Goal: Information Seeking & Learning: Learn about a topic

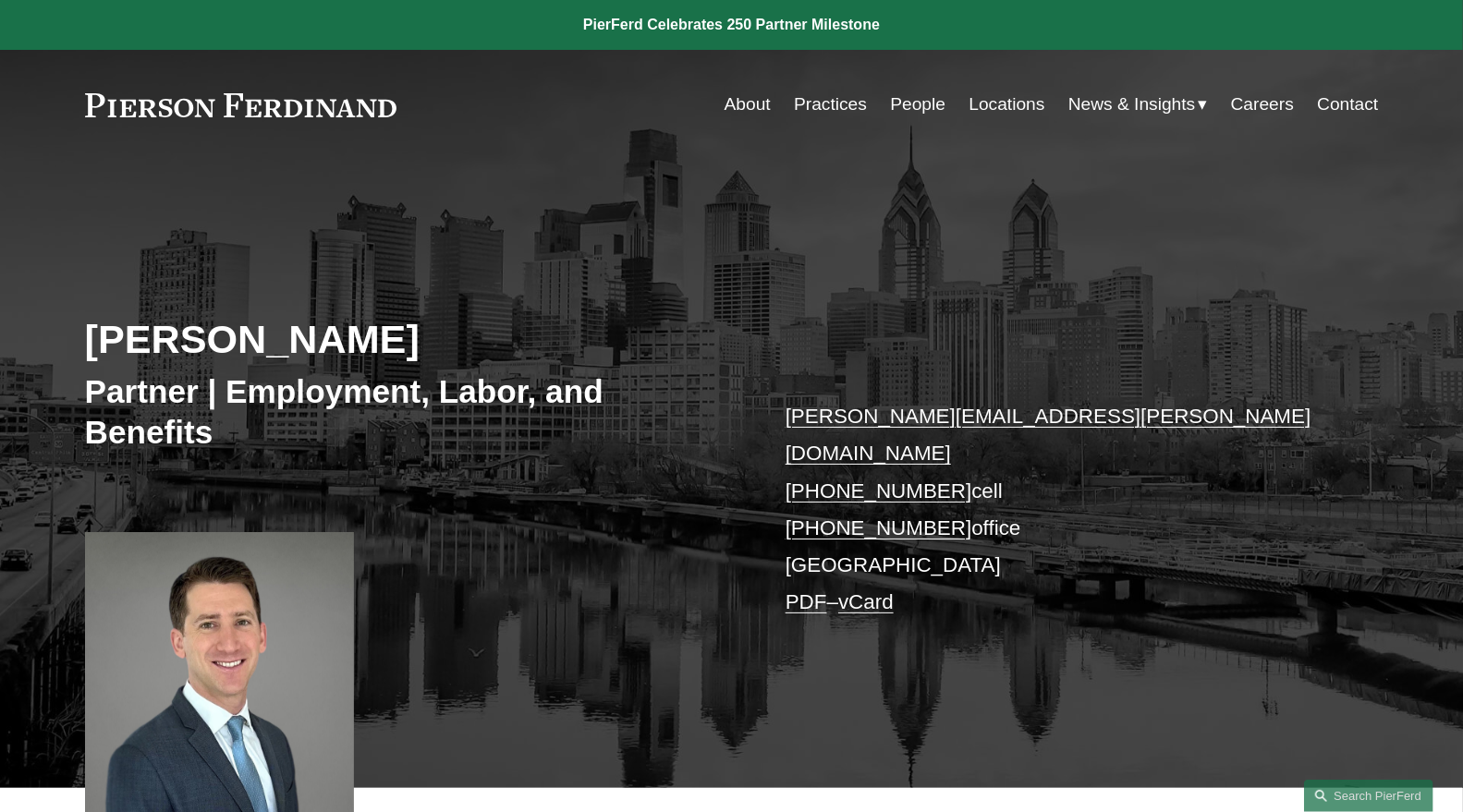
click at [911, 102] on link "People" at bounding box center [917, 104] width 55 height 35
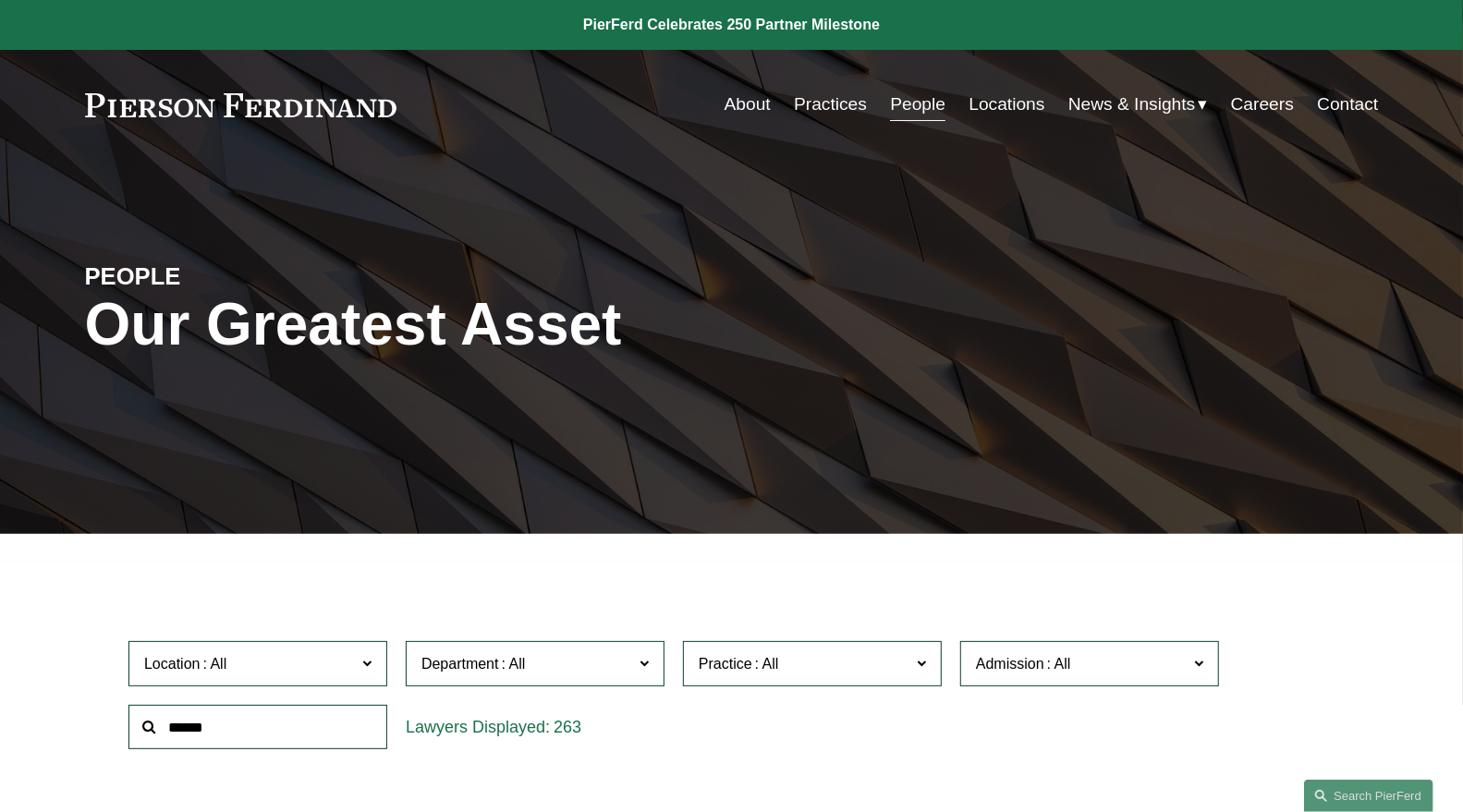
click at [320, 741] on input "text" at bounding box center [258, 727] width 259 height 45
type input "*"
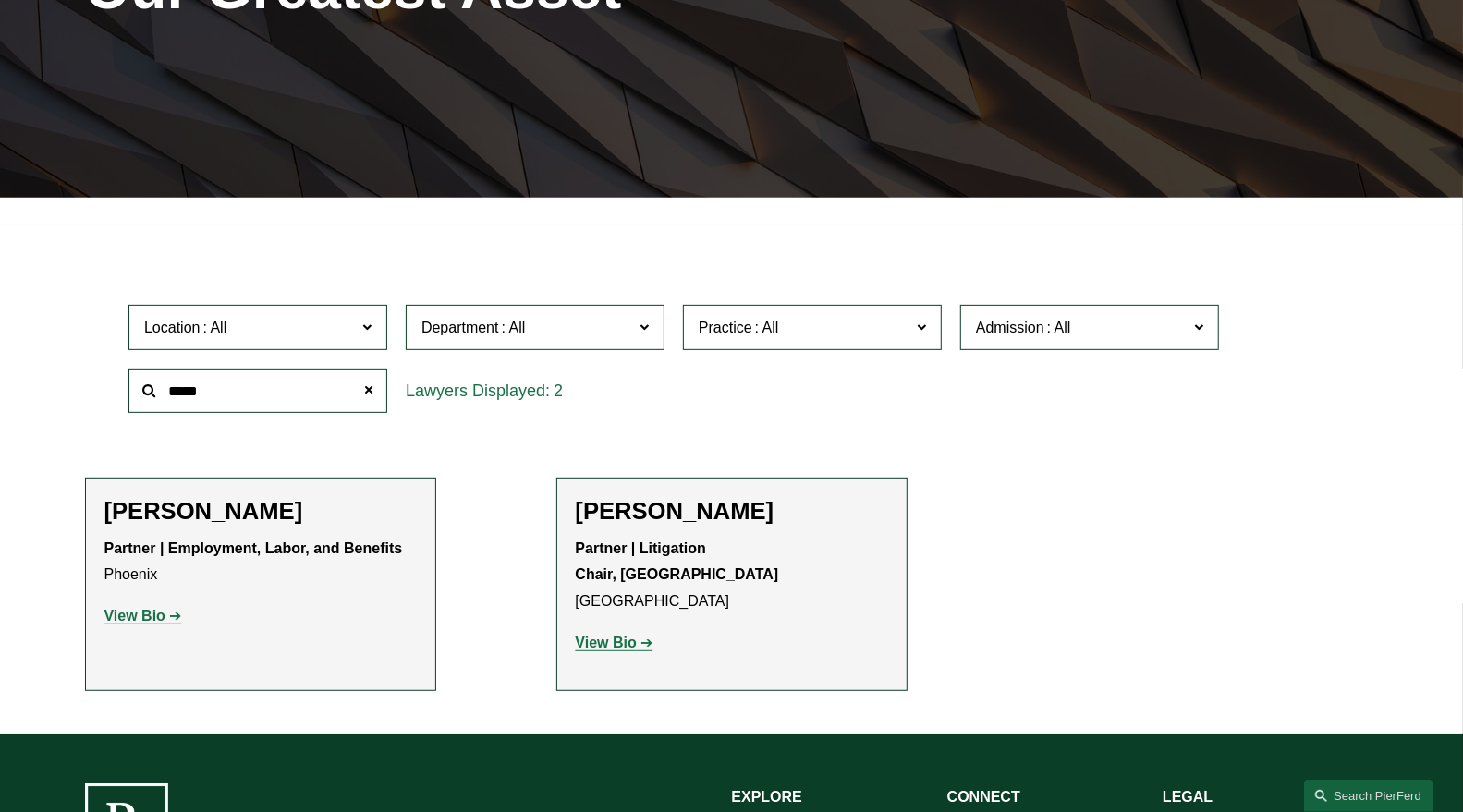
scroll to position [350, 0]
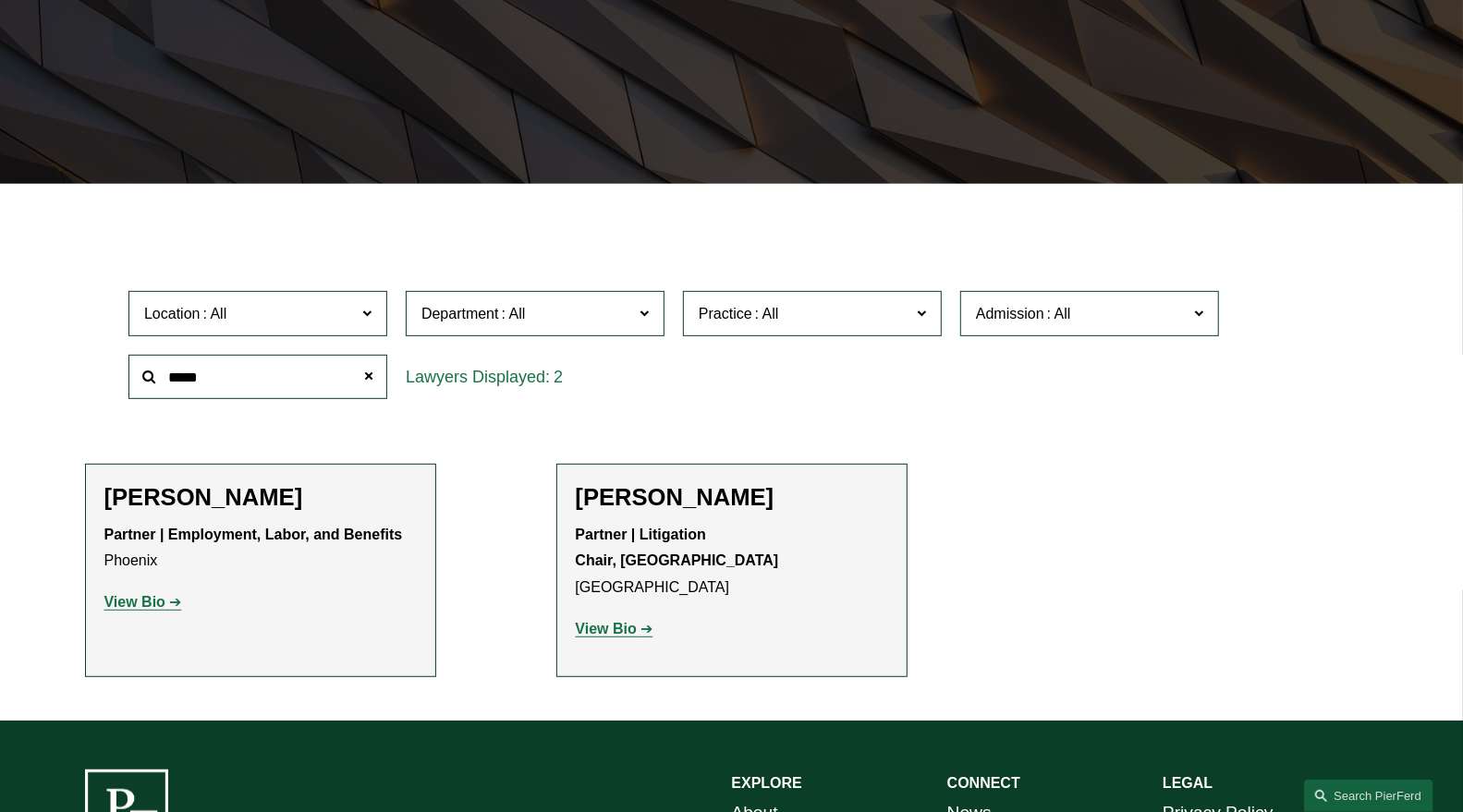
drag, startPoint x: 234, startPoint y: 387, endPoint x: 55, endPoint y: 340, distance: 185.1
click at [55, 340] on ul "Filter Location All Atlanta Austin Bellevue Boston Charlotte Chicago Cincinnati…" at bounding box center [731, 451] width 1382 height 450
paste input "**********"
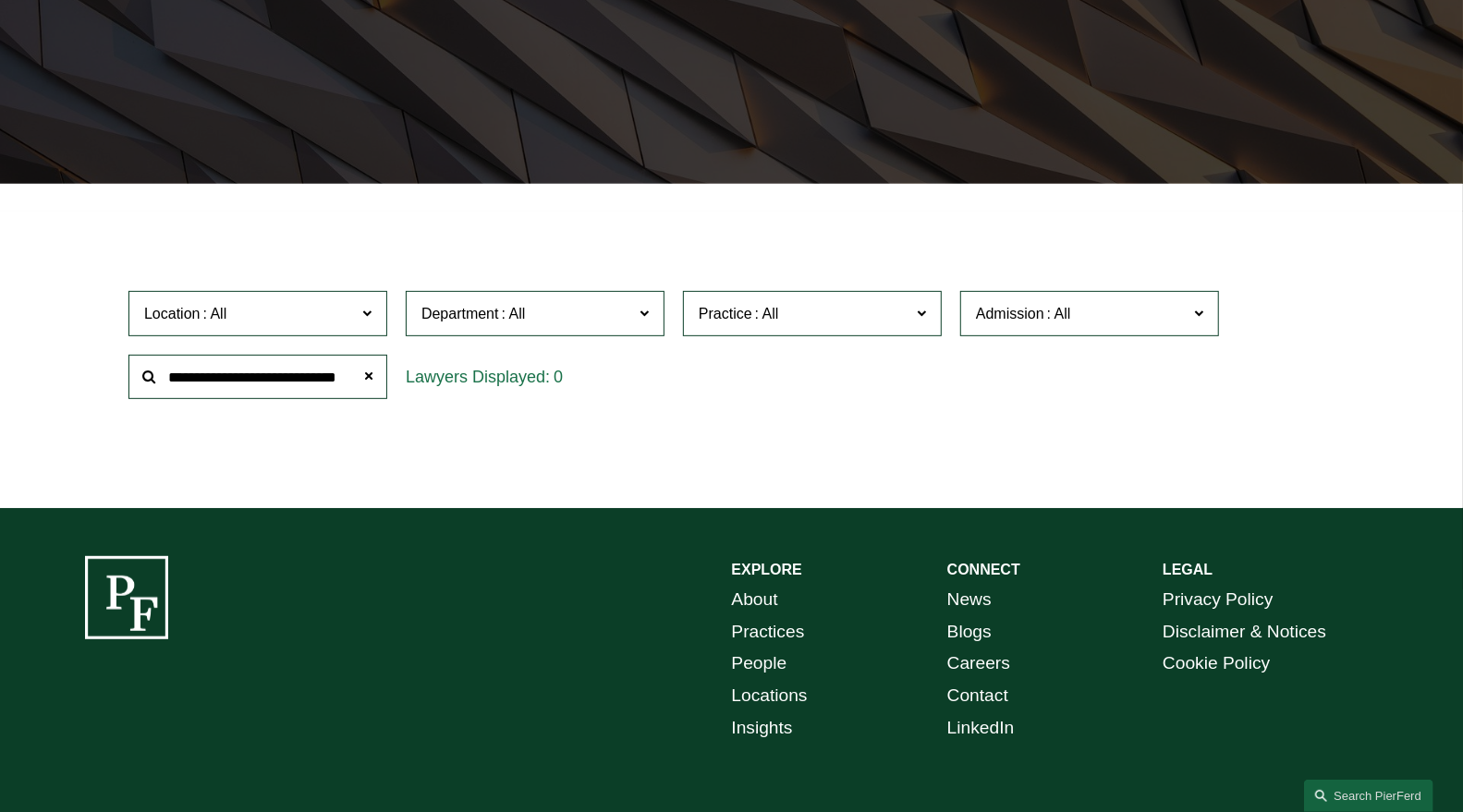
scroll to position [0, 0]
type input "**********"
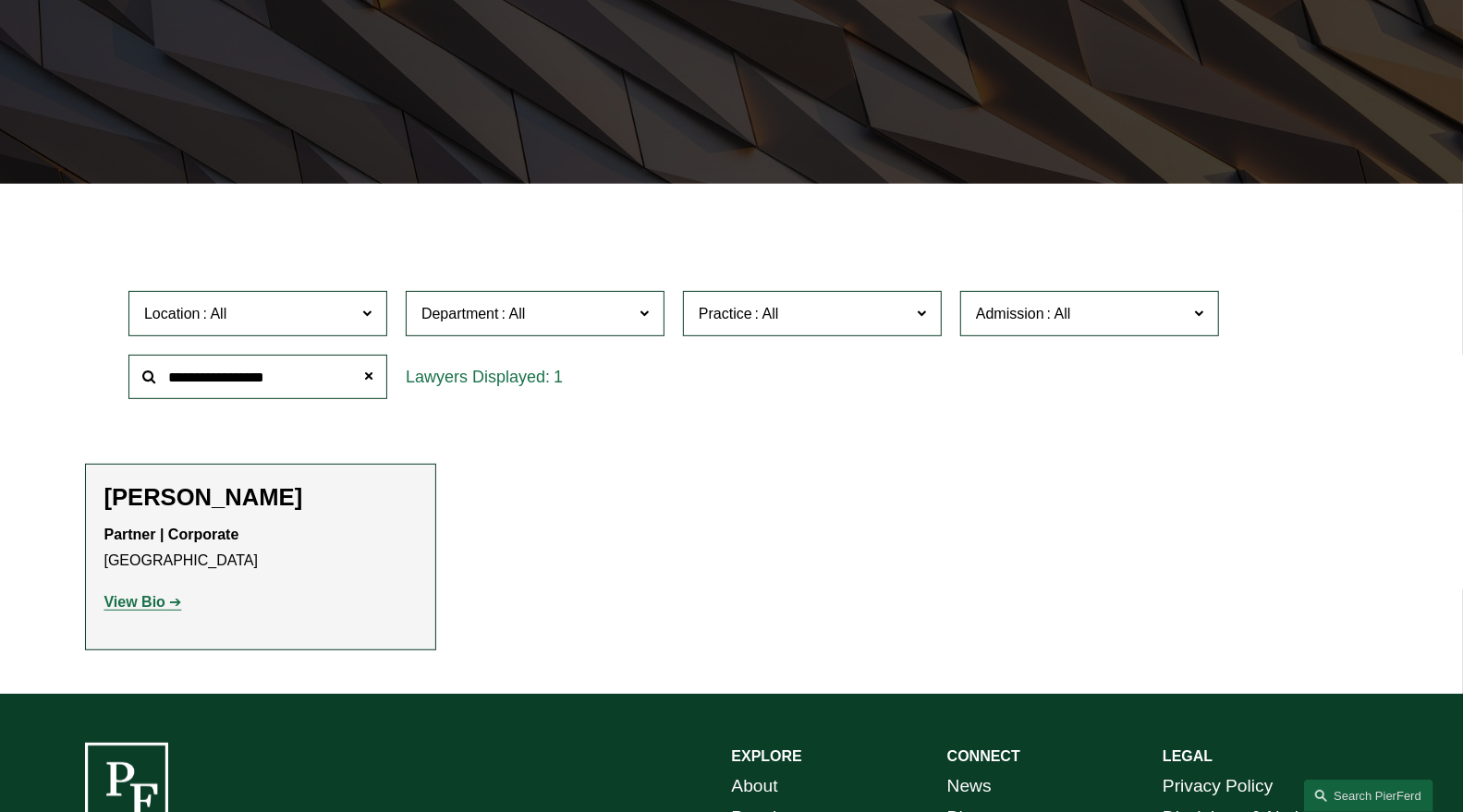
click at [160, 606] on strong "View Bio" at bounding box center [134, 602] width 61 height 15
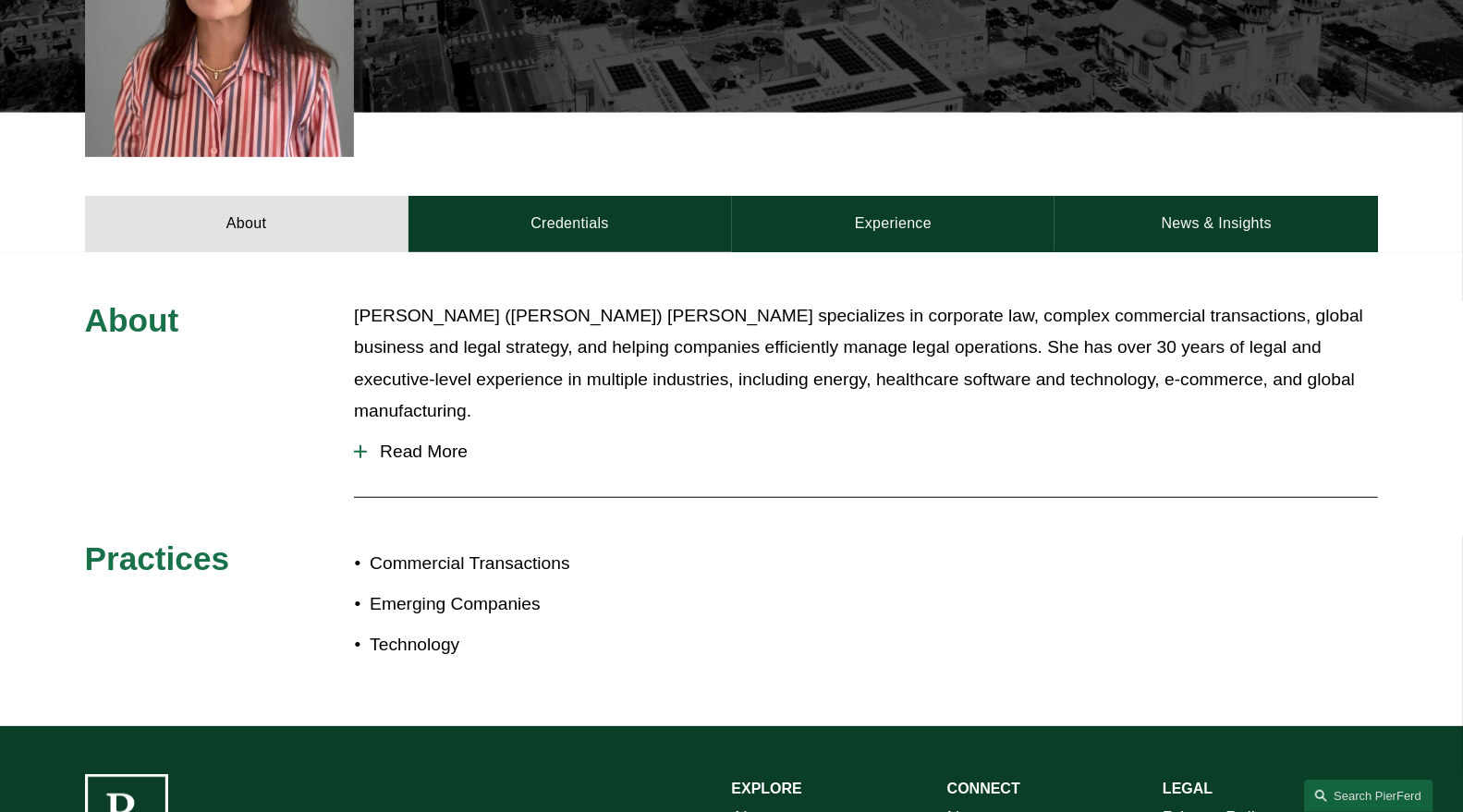
scroll to position [640, 0]
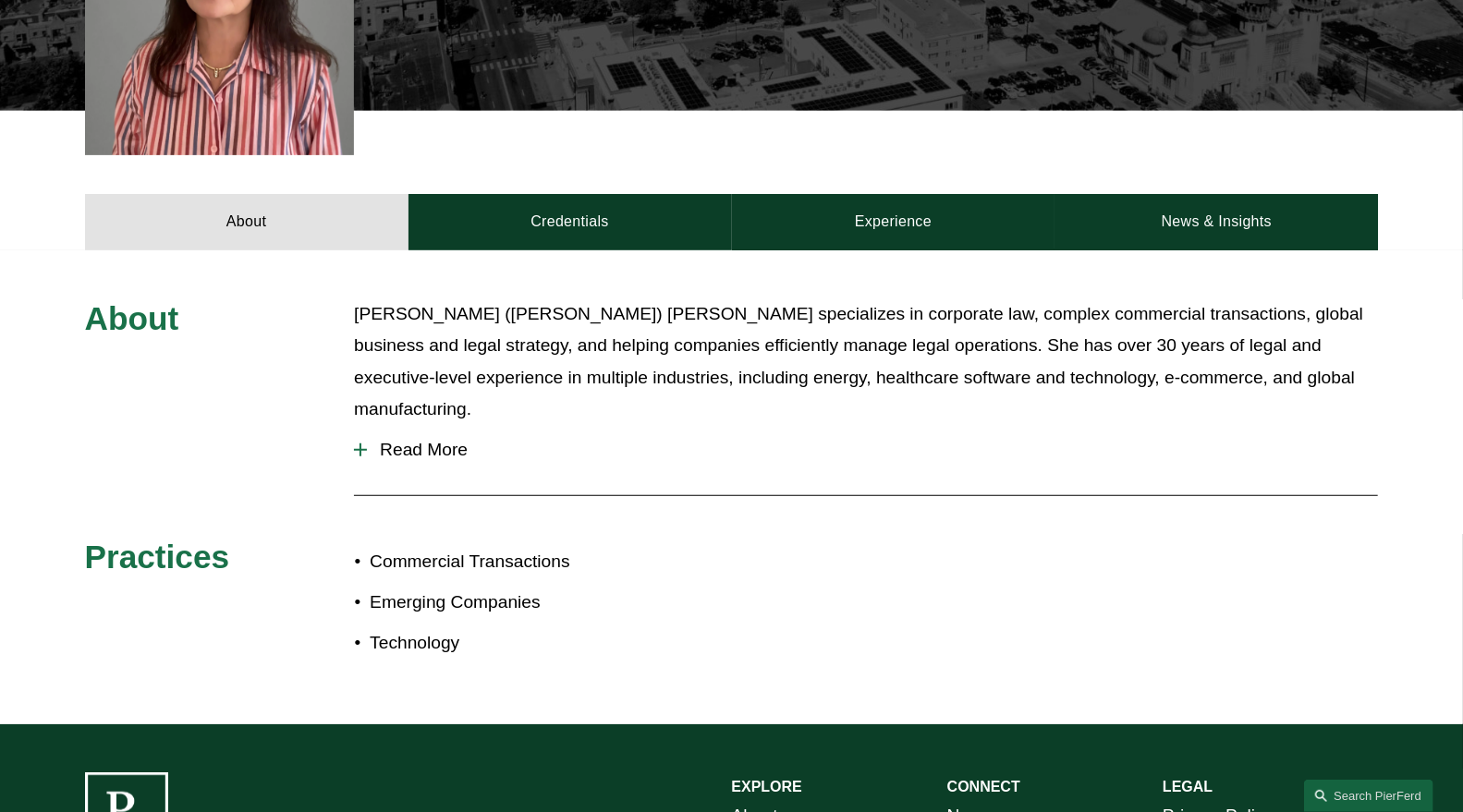
click at [454, 440] on span "Read More" at bounding box center [872, 450] width 1011 height 20
